Goal: Information Seeking & Learning: Learn about a topic

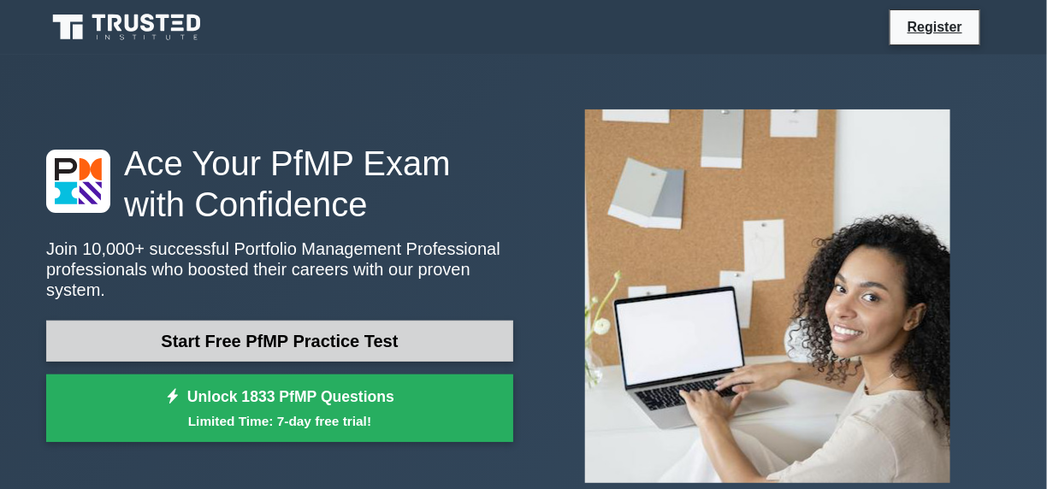
click at [370, 330] on link "Start Free PfMP Practice Test" at bounding box center [279, 341] width 467 height 41
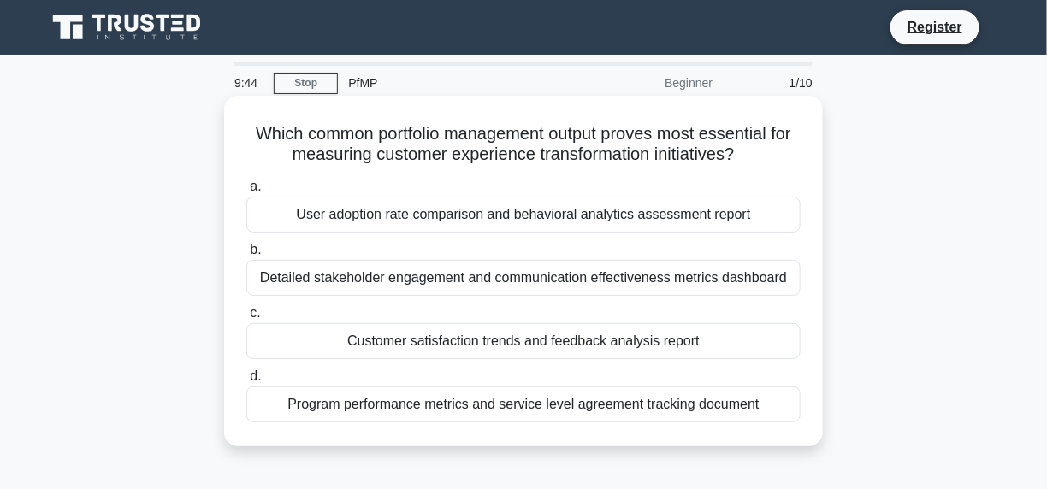
click at [525, 341] on div "Customer satisfaction trends and feedback analysis report" at bounding box center [523, 341] width 554 height 36
click at [246, 319] on input "c. Customer satisfaction trends and feedback analysis report" at bounding box center [246, 313] width 0 height 11
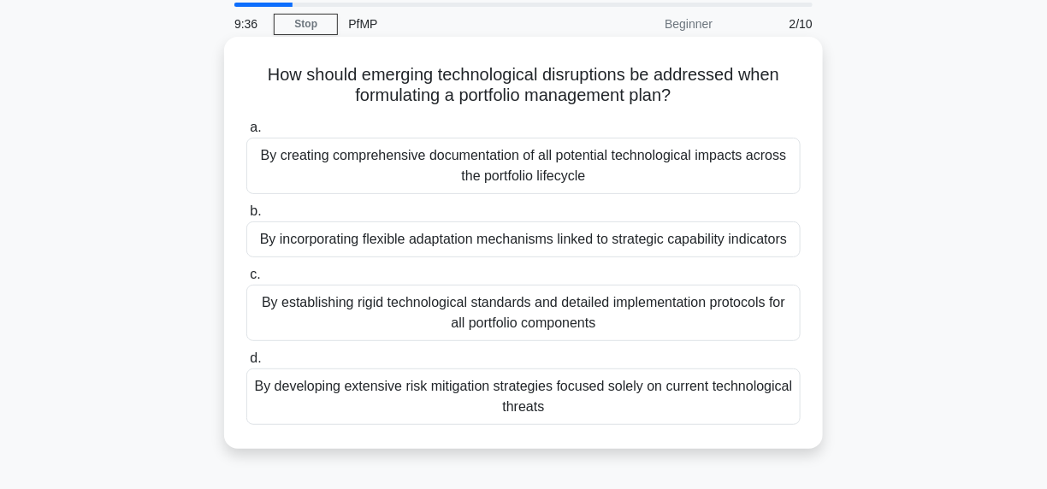
scroll to position [86, 0]
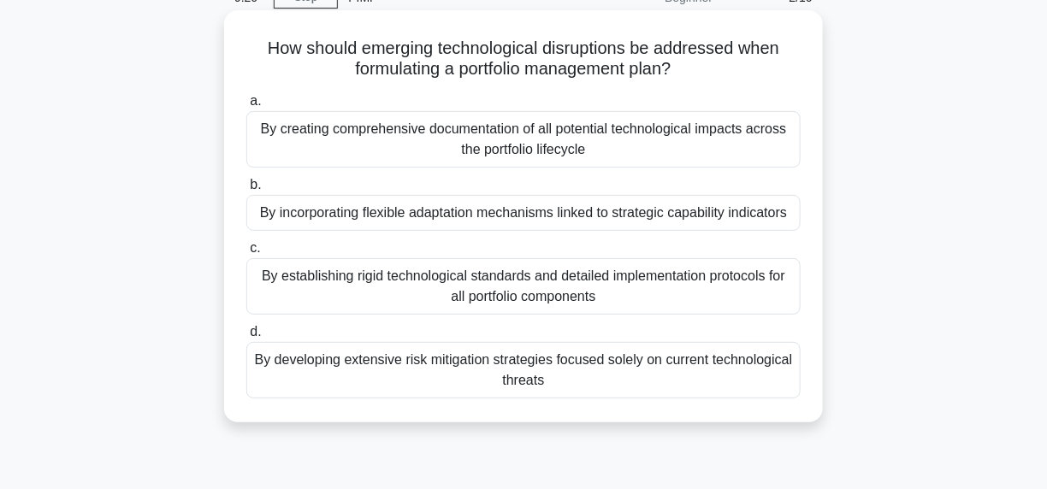
click at [521, 269] on div "By establishing rigid technological standards and detailed implementation proto…" at bounding box center [523, 286] width 554 height 56
click at [246, 254] on input "c. By establishing rigid technological standards and detailed implementation pr…" at bounding box center [246, 248] width 0 height 11
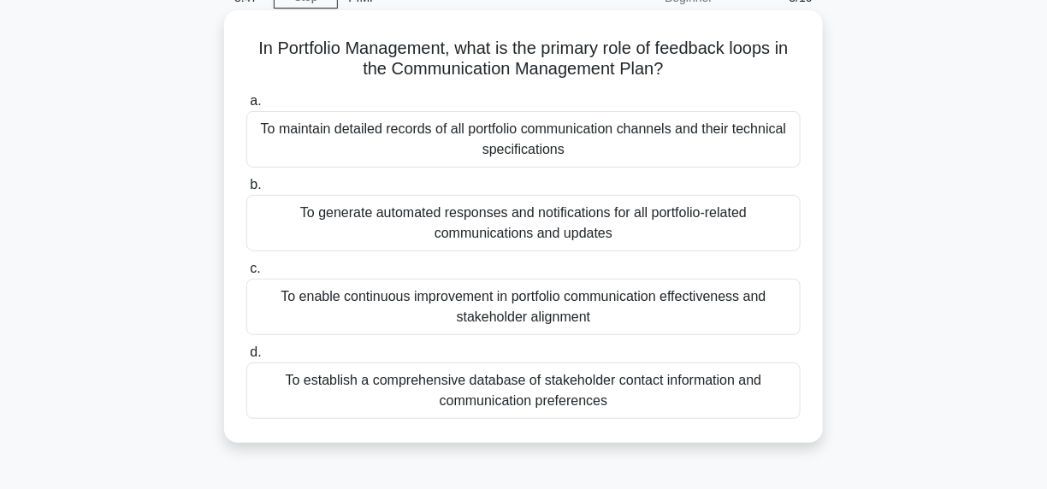
click at [614, 221] on div "To generate automated responses and notifications for all portfolio-related com…" at bounding box center [523, 223] width 554 height 56
click at [246, 191] on input "b. To generate automated responses and notifications for all portfolio-related …" at bounding box center [246, 185] width 0 height 11
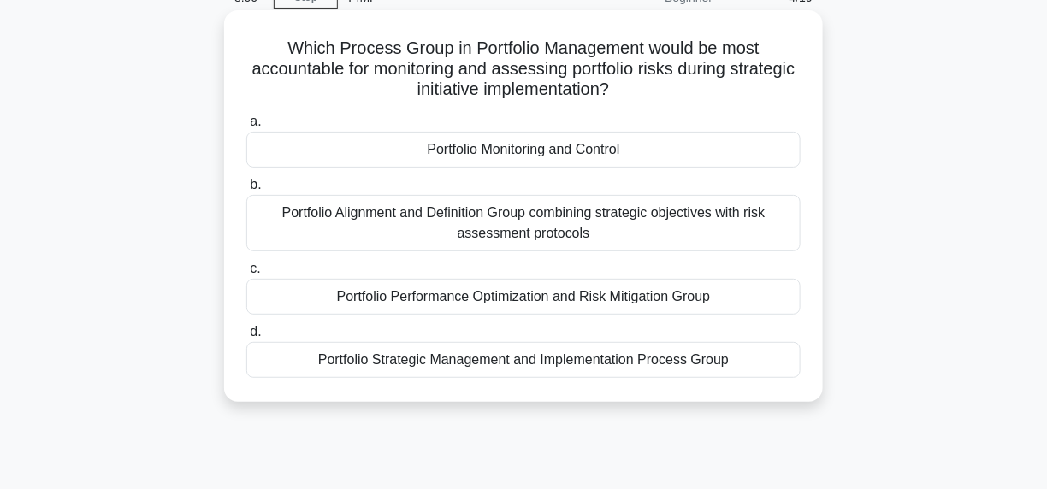
click at [561, 224] on div "Portfolio Alignment and Definition Group combining strategic objectives with ri…" at bounding box center [523, 223] width 554 height 56
click at [246, 191] on input "b. Portfolio Alignment and Definition Group combining strategic objectives with…" at bounding box center [246, 185] width 0 height 11
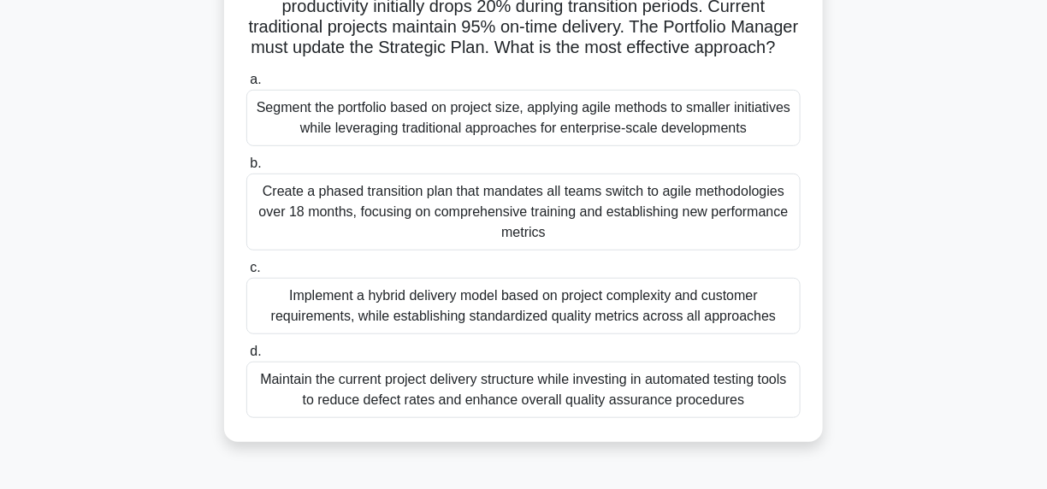
scroll to position [257, 0]
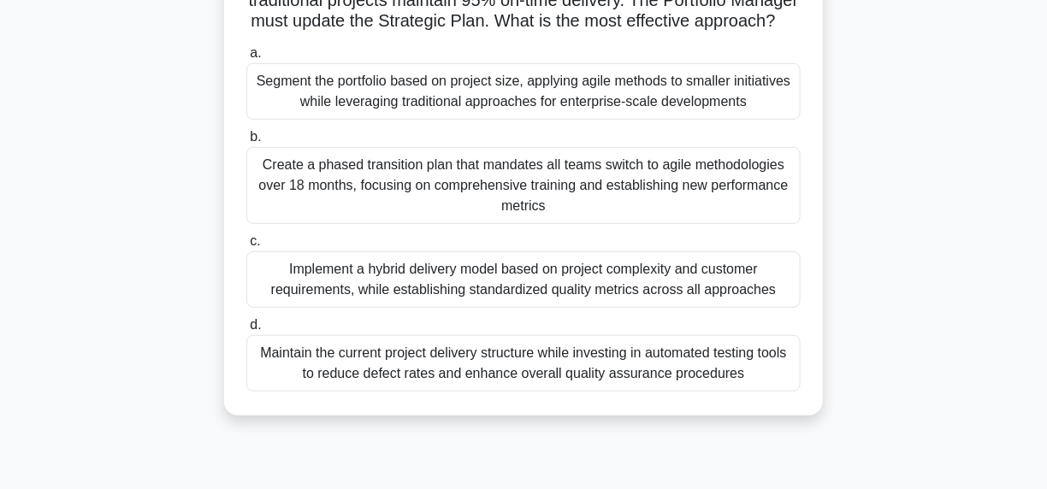
click at [542, 211] on div "Create a phased transition plan that mandates all teams switch to agile methodo…" at bounding box center [523, 185] width 554 height 77
click at [246, 143] on input "b. Create a phased transition plan that mandates all teams switch to agile meth…" at bounding box center [246, 137] width 0 height 11
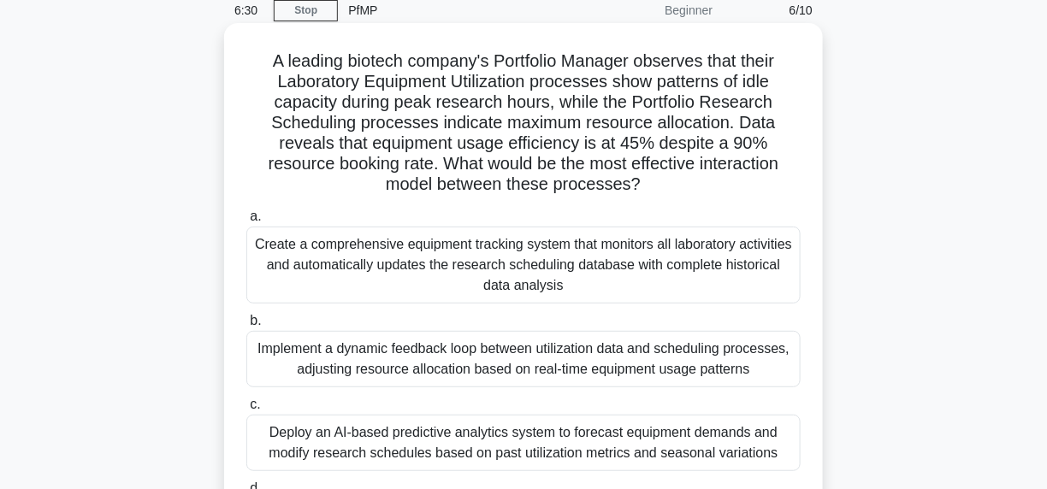
scroll to position [171, 0]
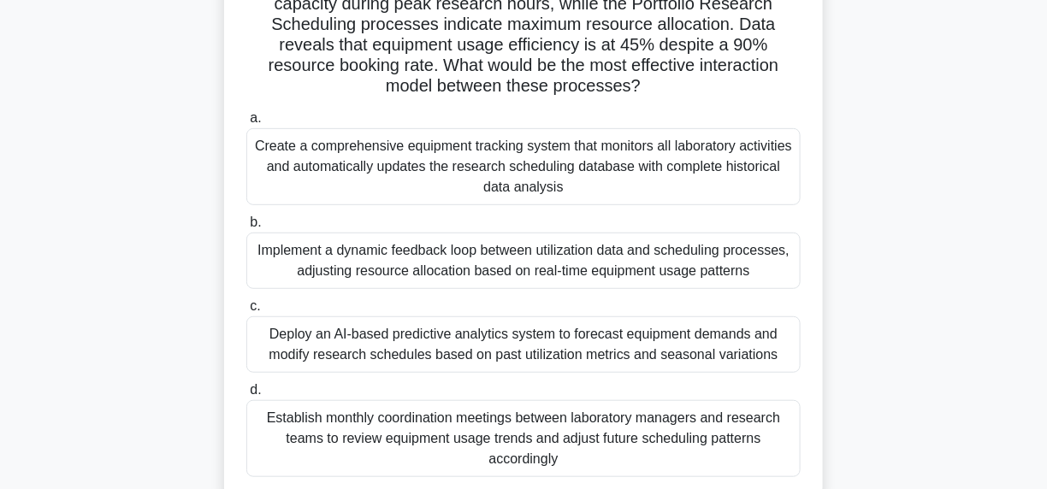
click at [623, 267] on div "Implement a dynamic feedback loop between utilization data and scheduling proce…" at bounding box center [523, 261] width 554 height 56
click at [246, 228] on input "b. Implement a dynamic feedback loop between utilization data and scheduling pr…" at bounding box center [246, 222] width 0 height 11
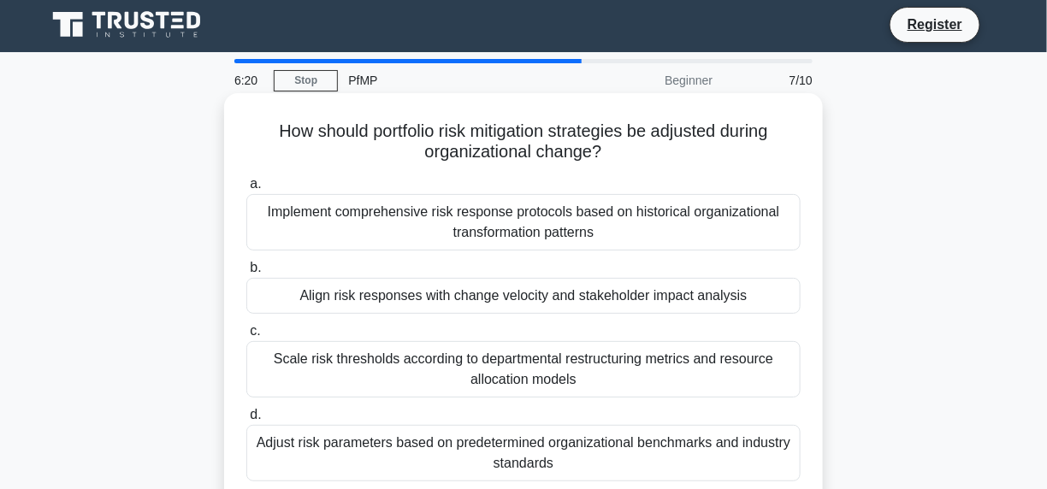
scroll to position [0, 0]
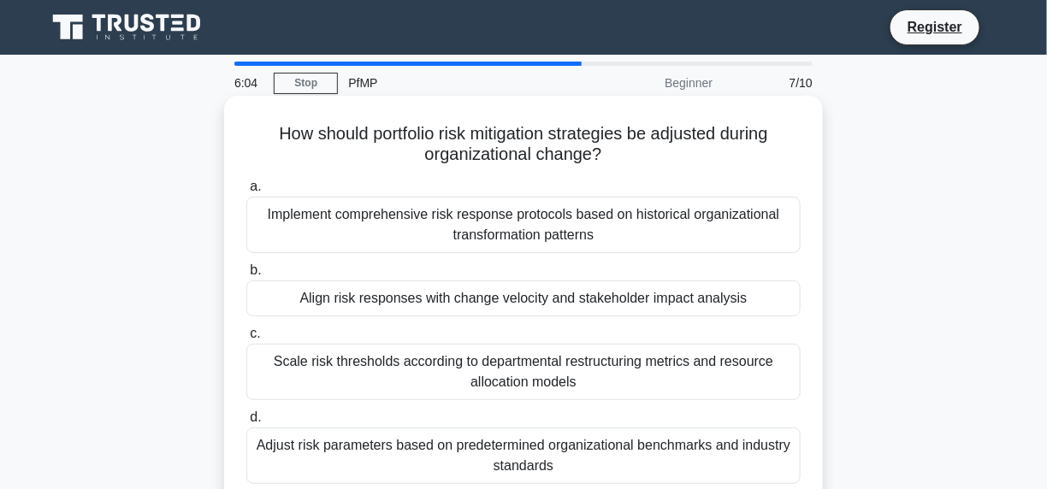
click at [575, 456] on div "Adjust risk parameters based on predetermined organizational benchmarks and ind…" at bounding box center [523, 456] width 554 height 56
click at [246, 424] on input "d. Adjust risk parameters based on predetermined organizational benchmarks and …" at bounding box center [246, 417] width 0 height 11
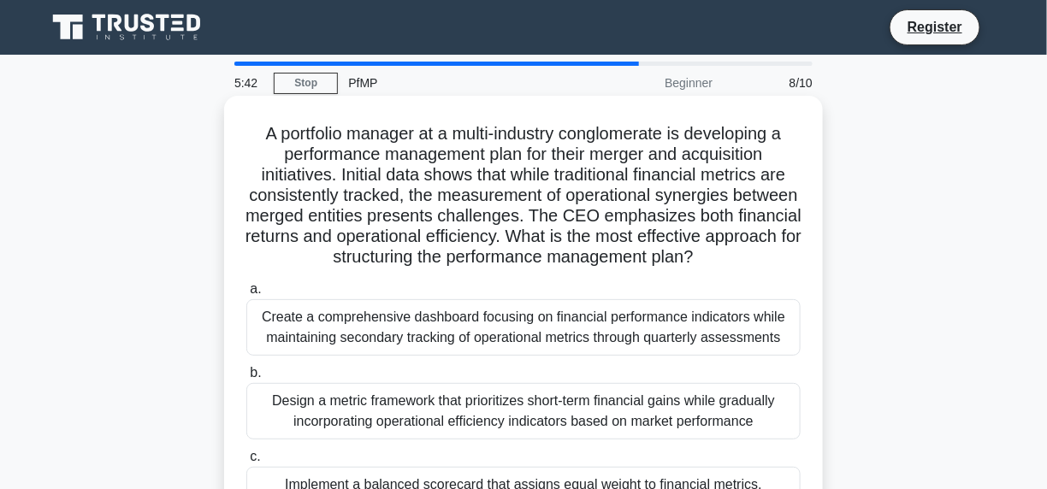
scroll to position [257, 0]
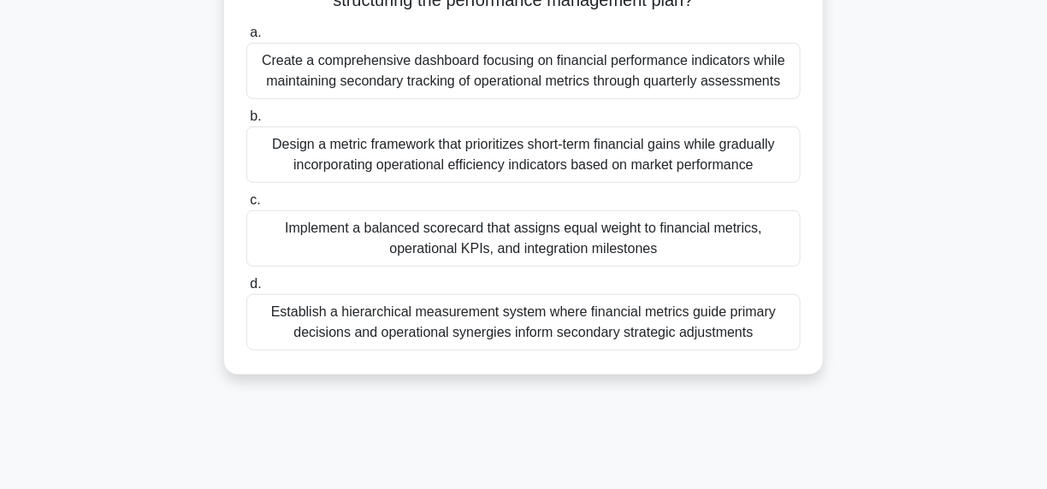
click at [513, 258] on div "Implement a balanced scorecard that assigns equal weight to financial metrics, …" at bounding box center [523, 238] width 554 height 56
click at [246, 206] on input "c. Implement a balanced scorecard that assigns equal weight to financial metric…" at bounding box center [246, 200] width 0 height 11
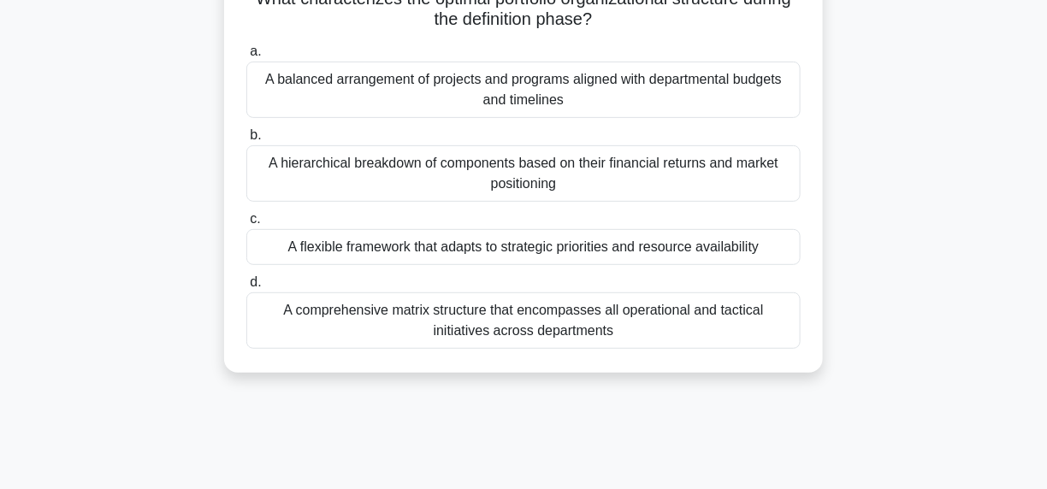
scroll to position [171, 0]
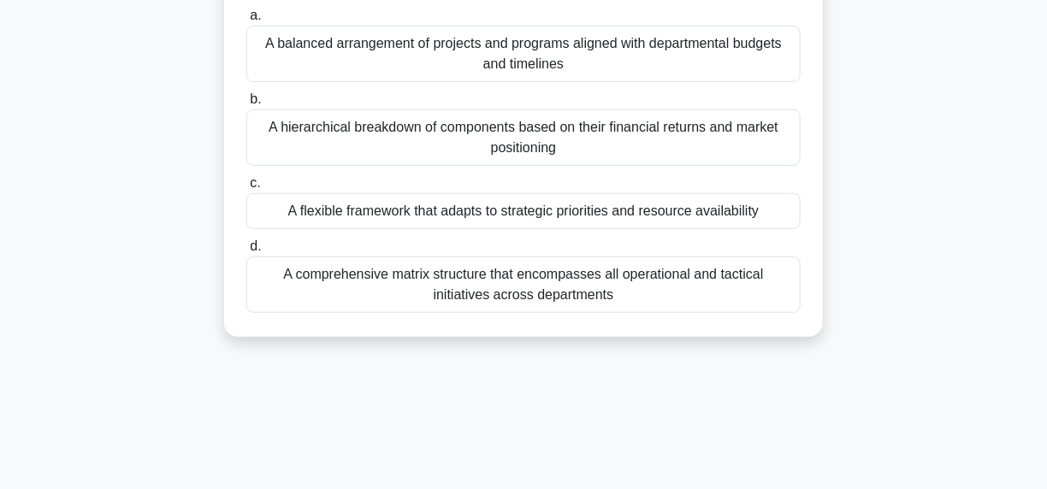
click at [362, 135] on div "A hierarchical breakdown of components based on their financial returns and mar…" at bounding box center [523, 138] width 554 height 56
click at [246, 105] on input "b. A hierarchical breakdown of components based on their financial returns and …" at bounding box center [246, 99] width 0 height 11
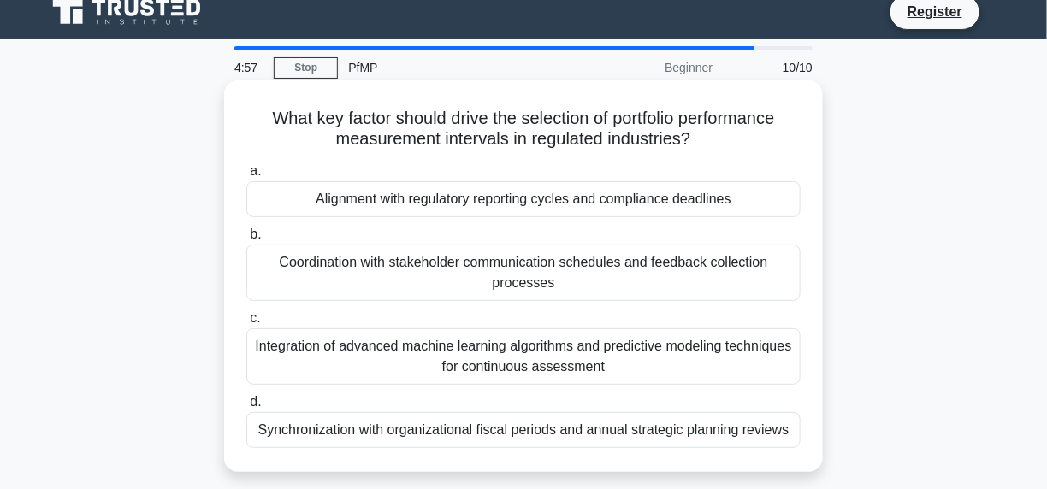
scroll to position [0, 0]
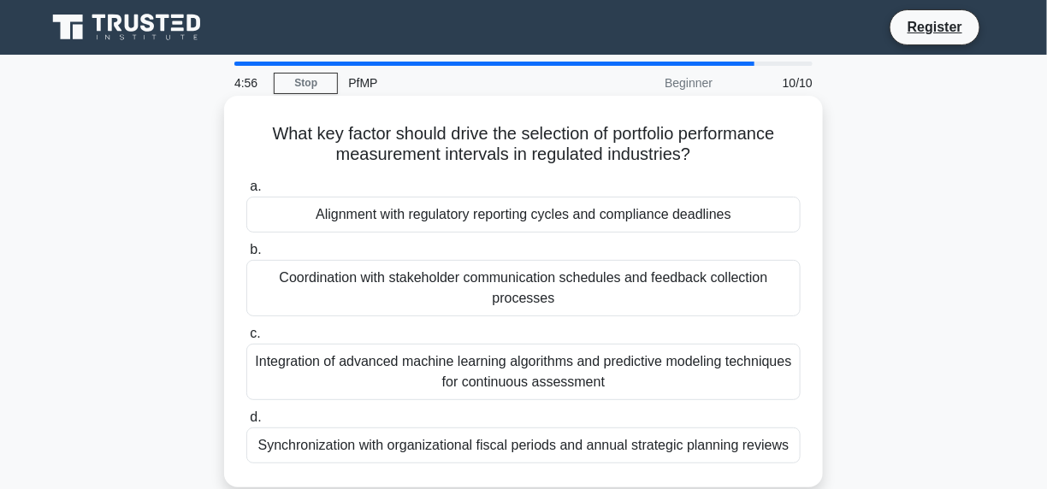
click at [536, 215] on div "Alignment with regulatory reporting cycles and compliance deadlines" at bounding box center [523, 215] width 554 height 36
click at [246, 193] on input "a. Alignment with regulatory reporting cycles and compliance deadlines" at bounding box center [246, 186] width 0 height 11
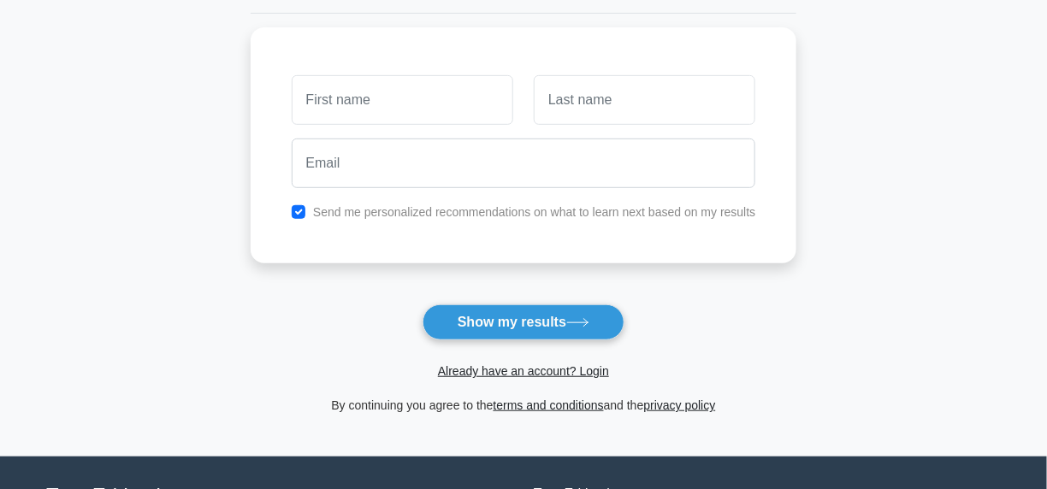
scroll to position [342, 0]
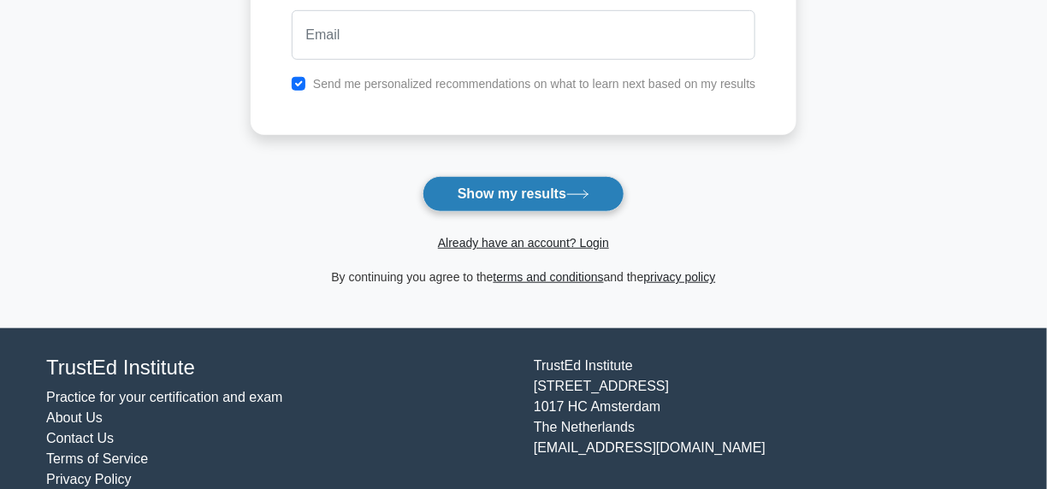
click at [529, 195] on button "Show my results" at bounding box center [524, 194] width 202 height 36
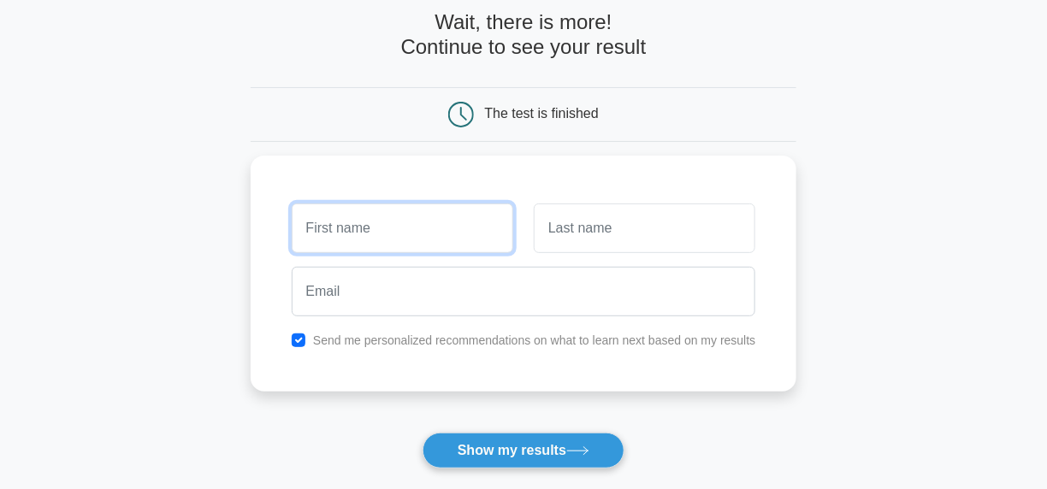
scroll to position [68, 0]
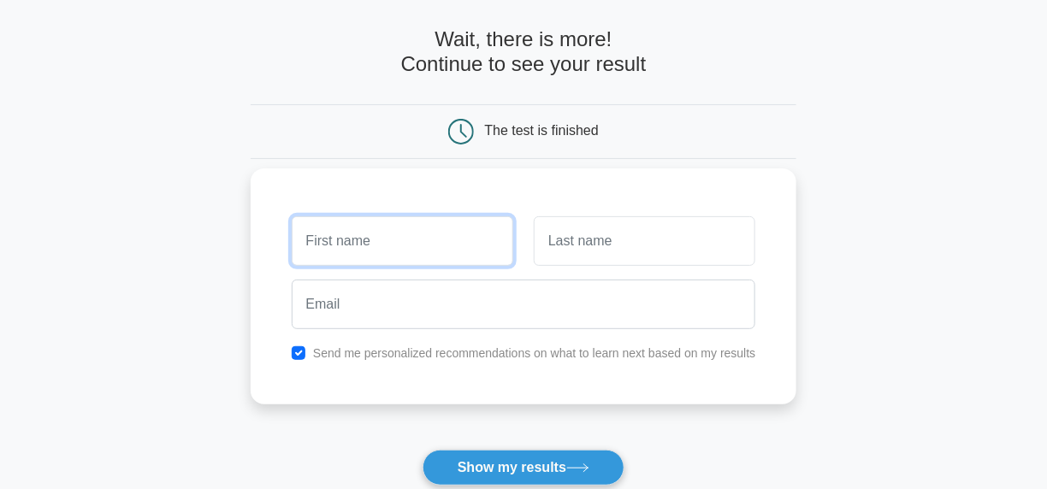
click at [397, 235] on input "text" at bounding box center [403, 241] width 222 height 50
type input "rtfyt"
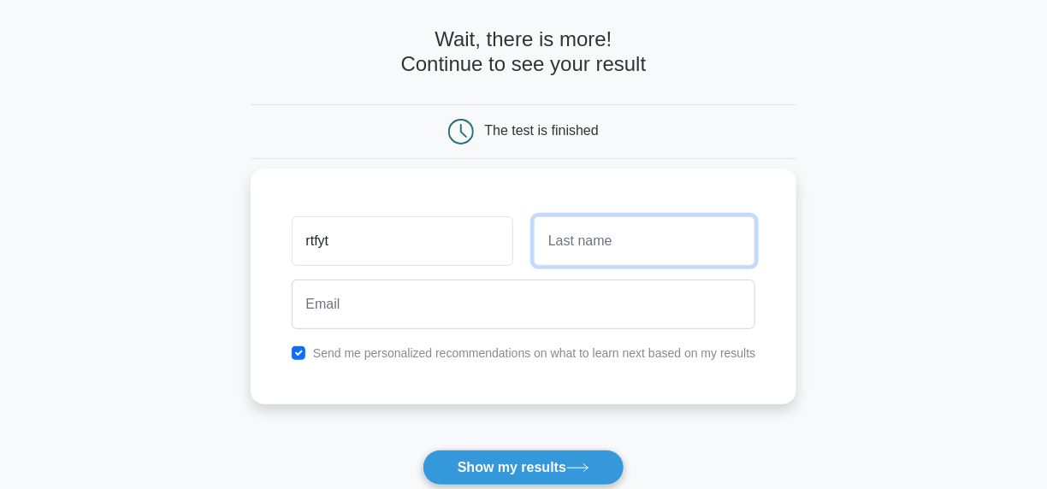
click at [586, 251] on input "text" at bounding box center [645, 241] width 222 height 50
type input "dtyty"
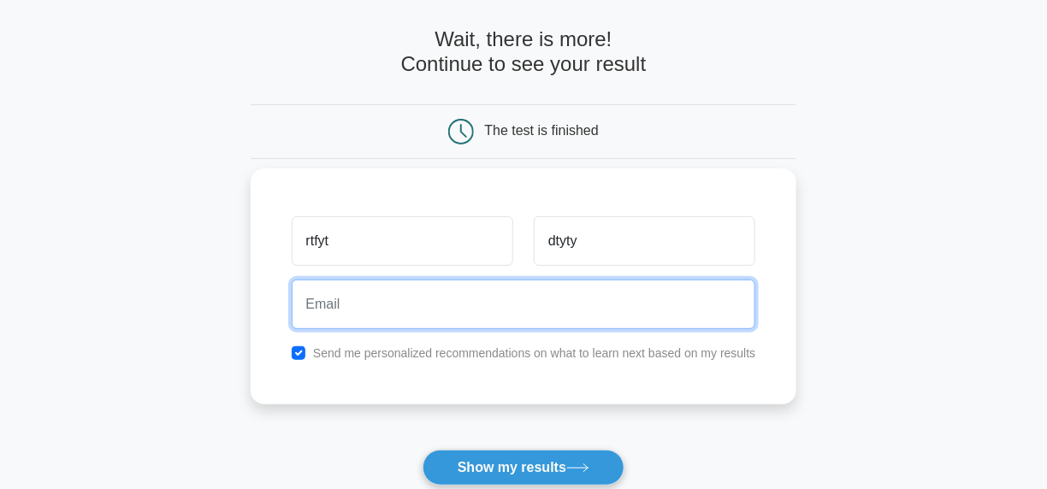
click at [544, 295] on input "email" at bounding box center [524, 305] width 465 height 50
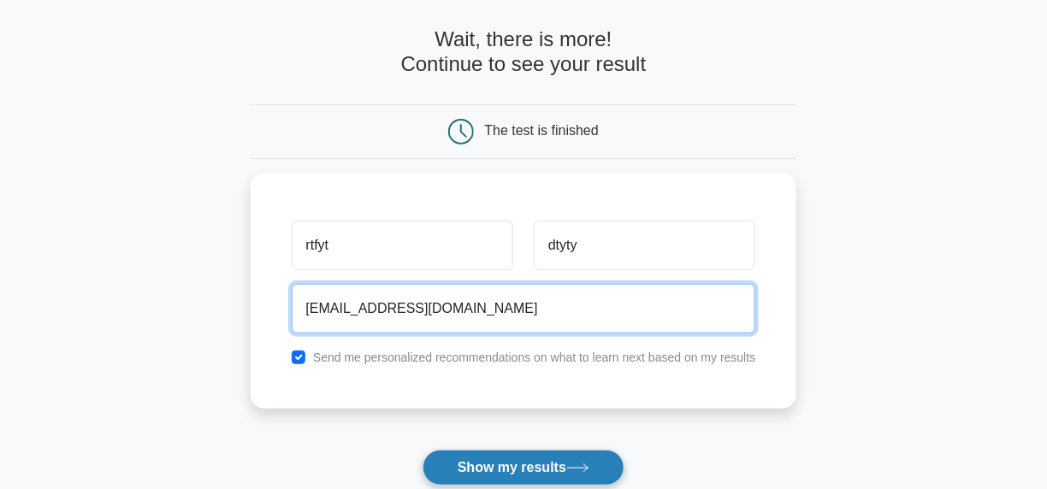
type input "[EMAIL_ADDRESS][DOMAIN_NAME]"
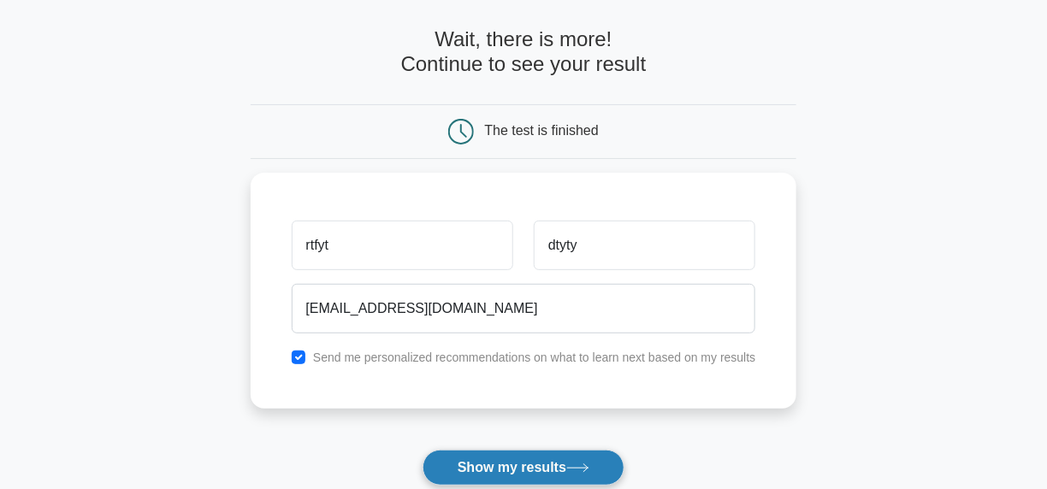
click at [554, 465] on button "Show my results" at bounding box center [524, 468] width 202 height 36
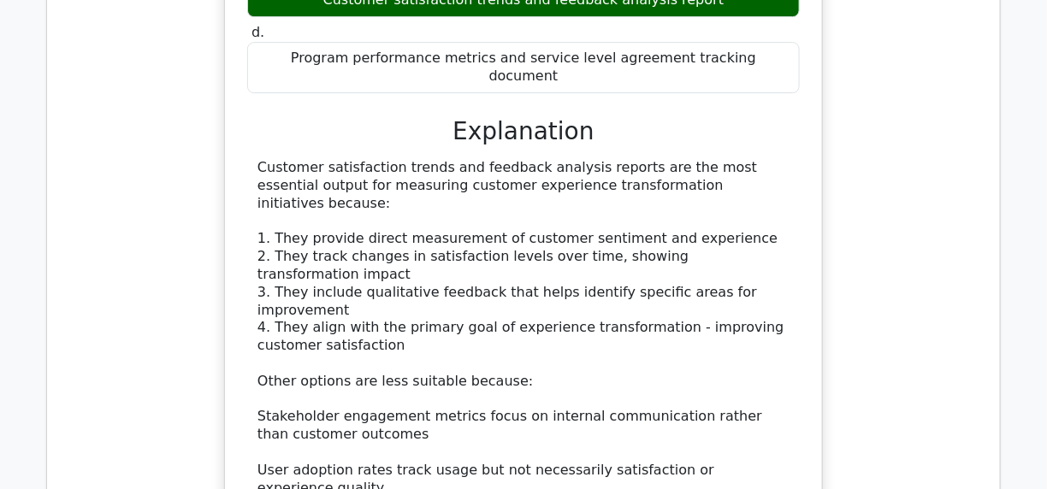
scroll to position [1711, 0]
